Goal: Navigation & Orientation: Find specific page/section

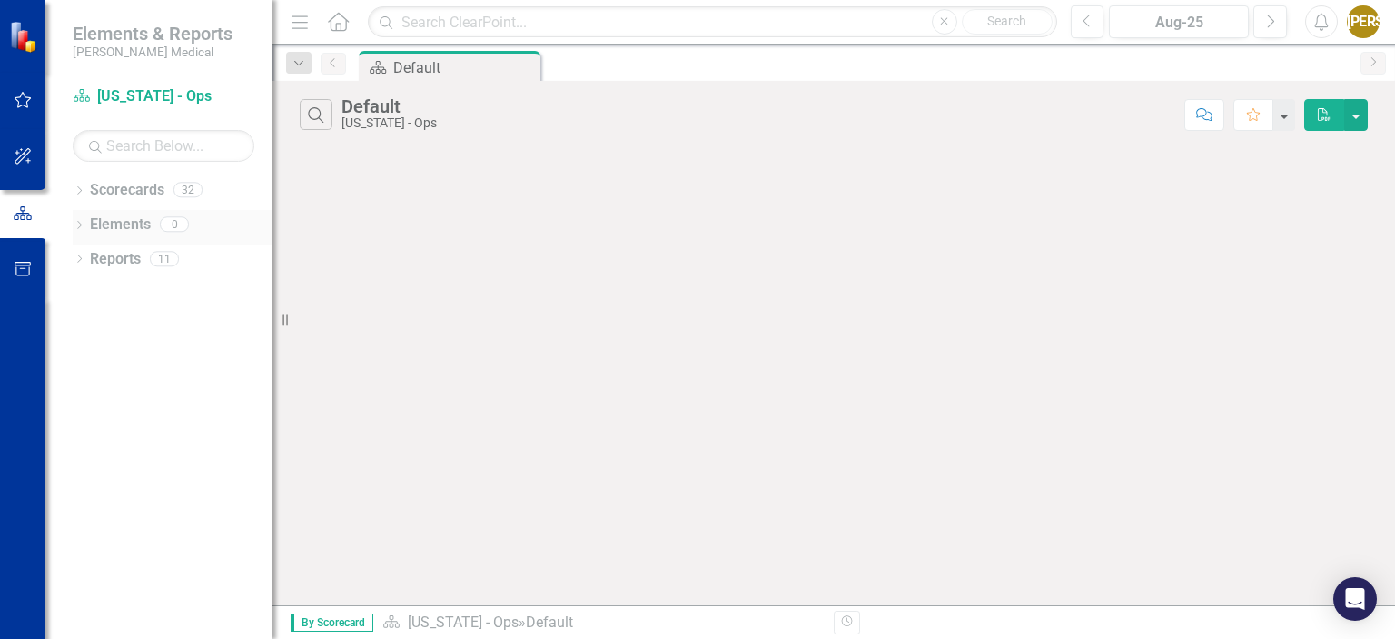
click at [83, 223] on icon "Dropdown" at bounding box center [79, 227] width 13 height 10
click at [139, 196] on link "Scorecards" at bounding box center [127, 190] width 74 height 21
click at [83, 193] on icon "Dropdown" at bounding box center [79, 192] width 13 height 10
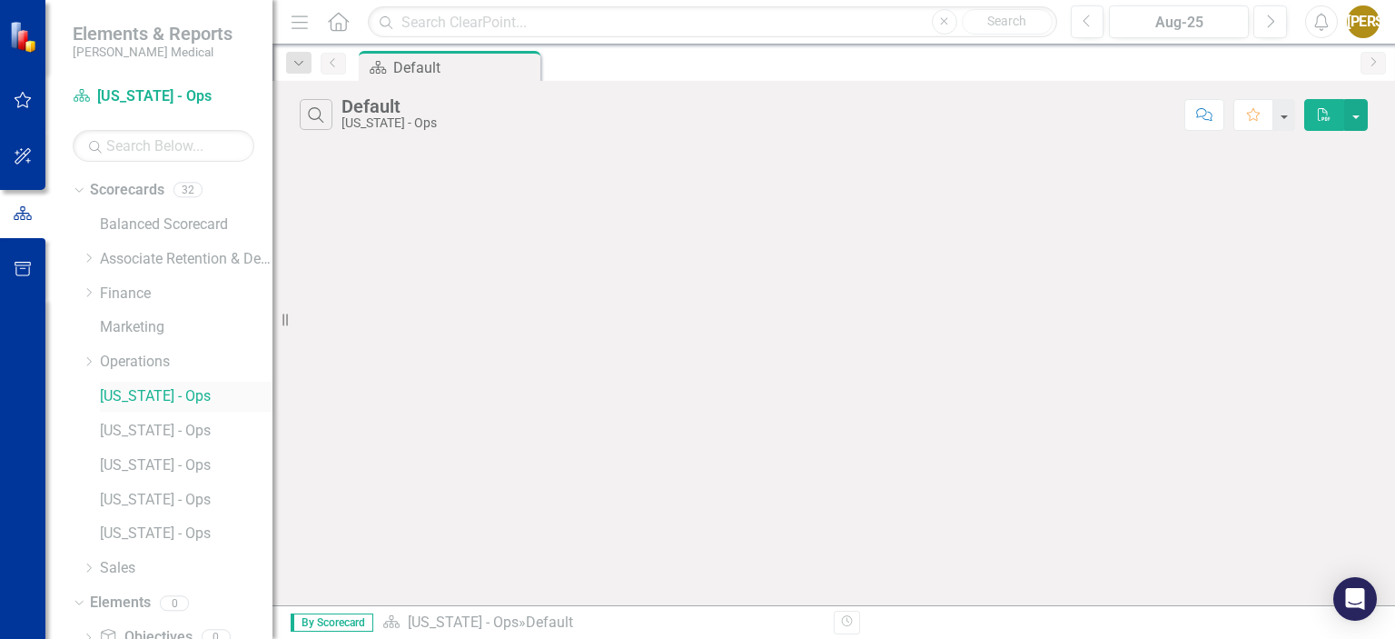
click at [116, 386] on link "[US_STATE] - Ops" at bounding box center [186, 396] width 173 height 21
click at [176, 400] on link "[US_STATE] - Ops" at bounding box center [186, 396] width 173 height 21
click at [427, 71] on div "Default" at bounding box center [453, 67] width 120 height 23
click at [154, 432] on link "[US_STATE] - Ops" at bounding box center [186, 431] width 173 height 21
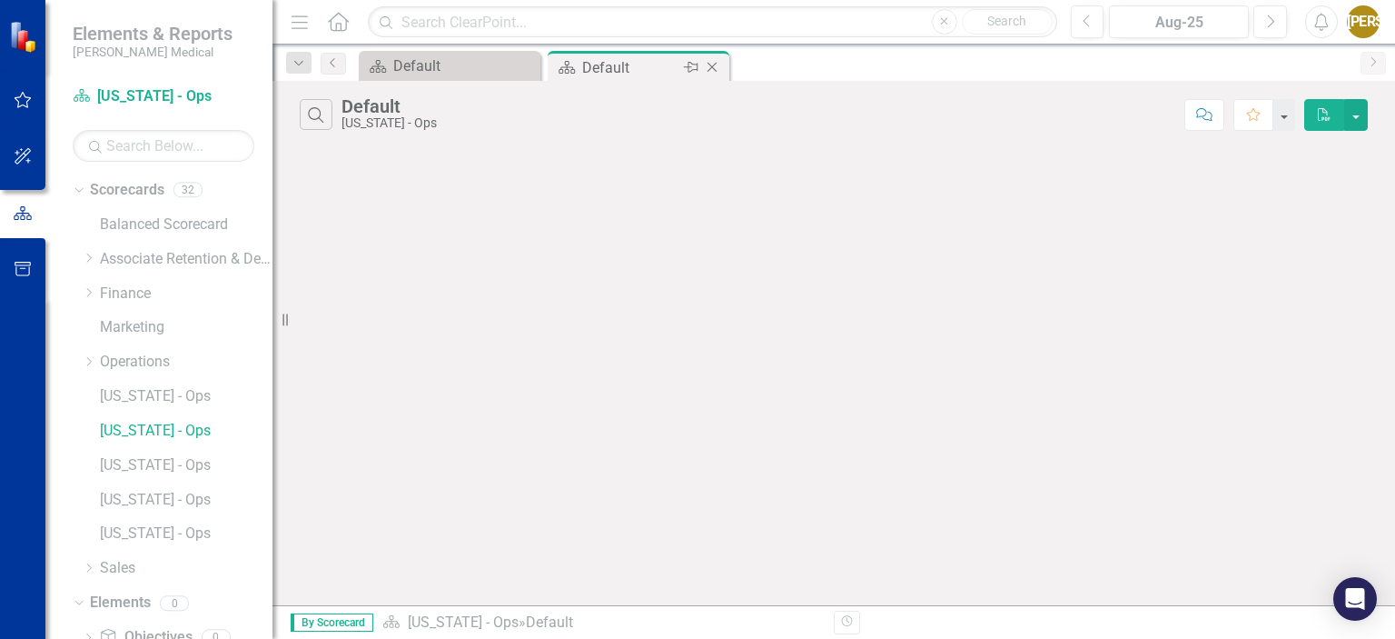
click at [713, 64] on icon "Close" at bounding box center [712, 67] width 18 height 15
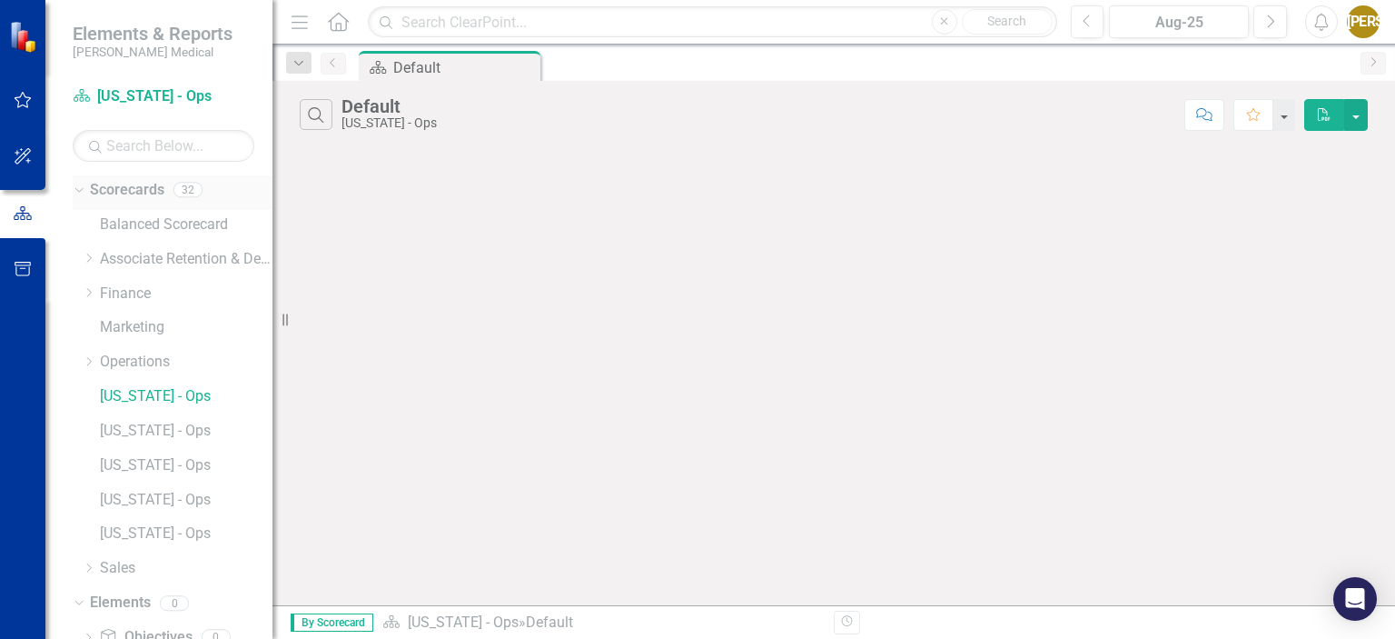
drag, startPoint x: 422, startPoint y: 61, endPoint x: 165, endPoint y: 195, distance: 289.3
click at [165, 195] on div "Scorecards 32" at bounding box center [181, 192] width 183 height 35
click at [162, 192] on link "Scorecards" at bounding box center [127, 190] width 74 height 21
click at [141, 356] on link "Operations" at bounding box center [186, 362] width 173 height 21
